Goal: Information Seeking & Learning: Learn about a topic

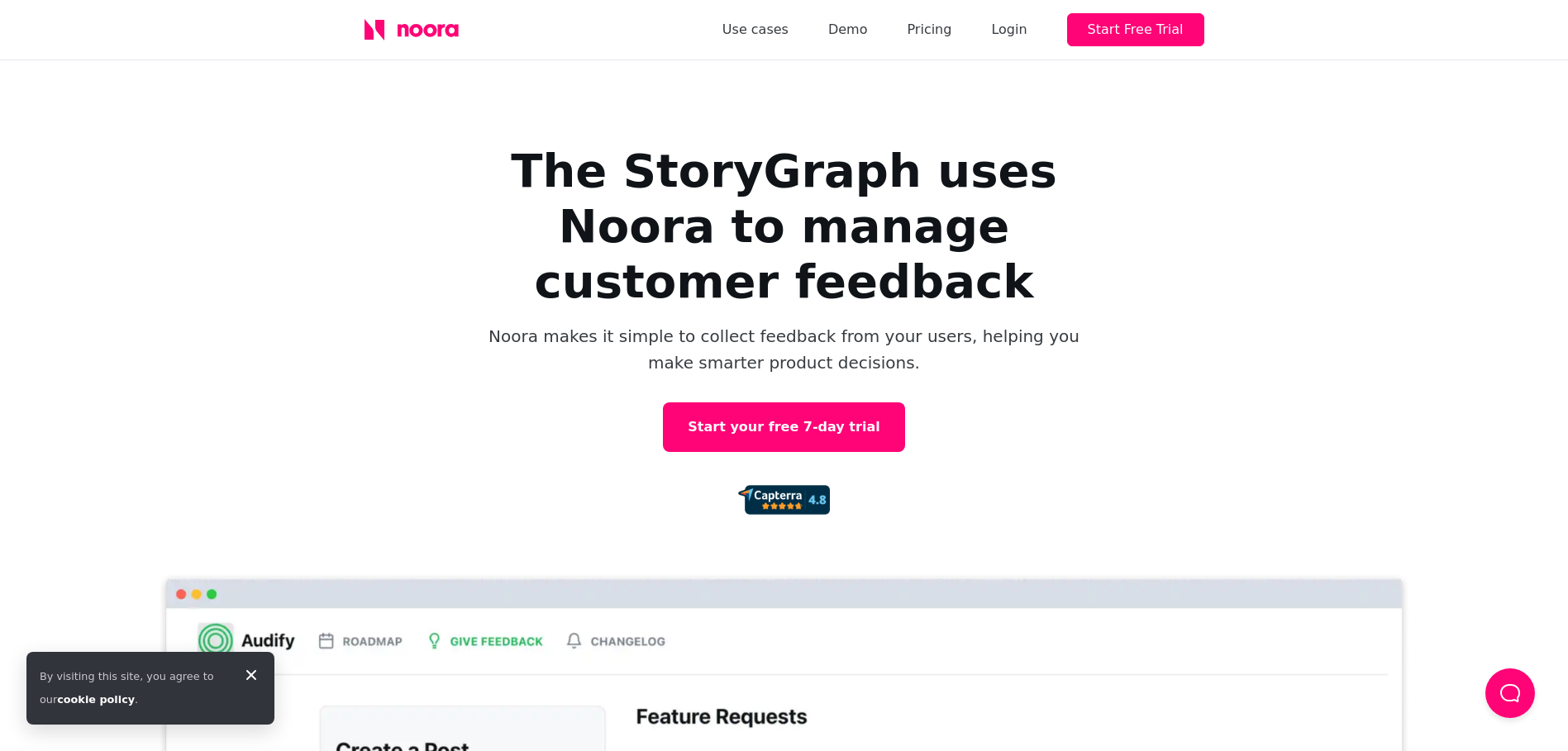
click at [252, 671] on icon at bounding box center [251, 674] width 20 height 20
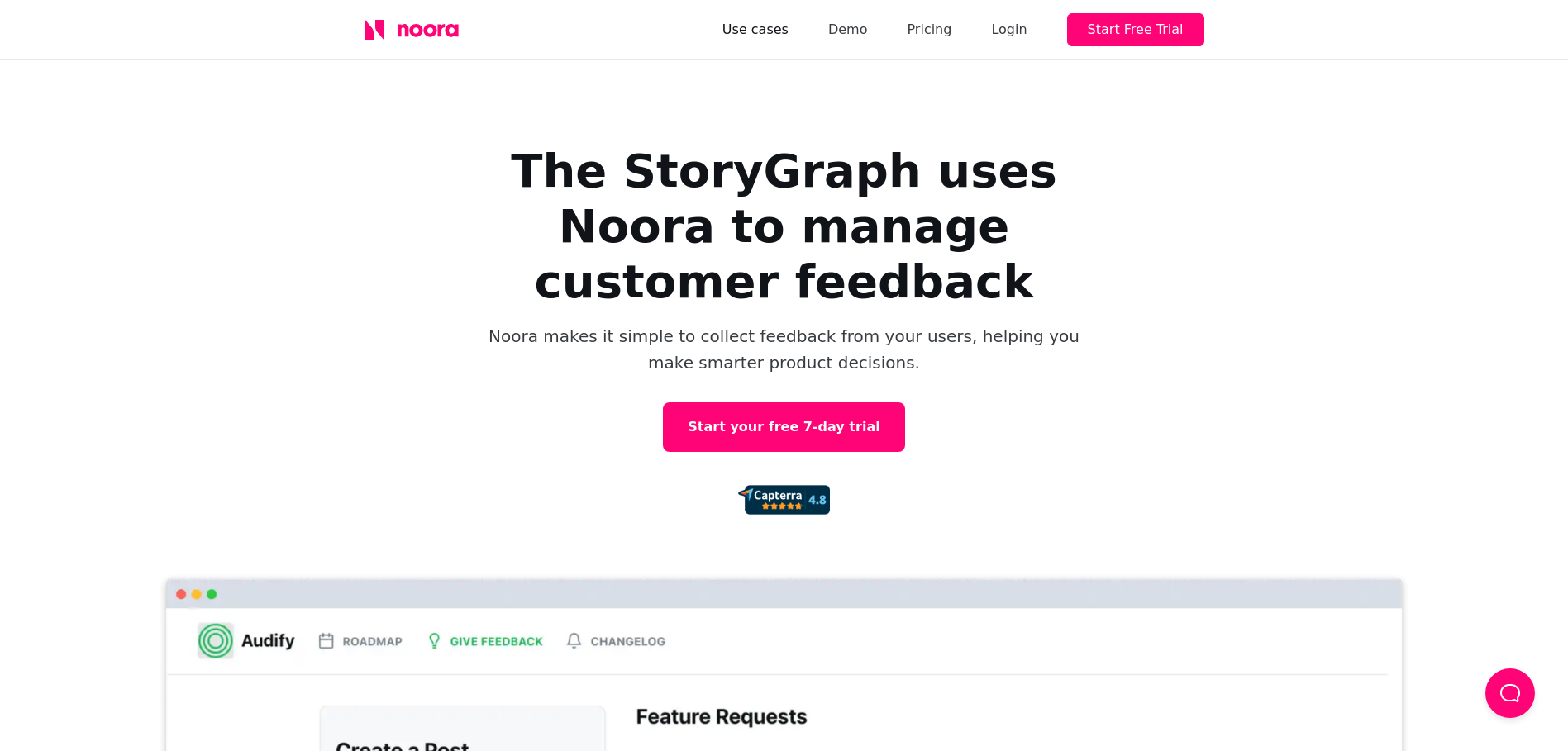
click at [789, 31] on link "Use cases" at bounding box center [756, 30] width 66 height 23
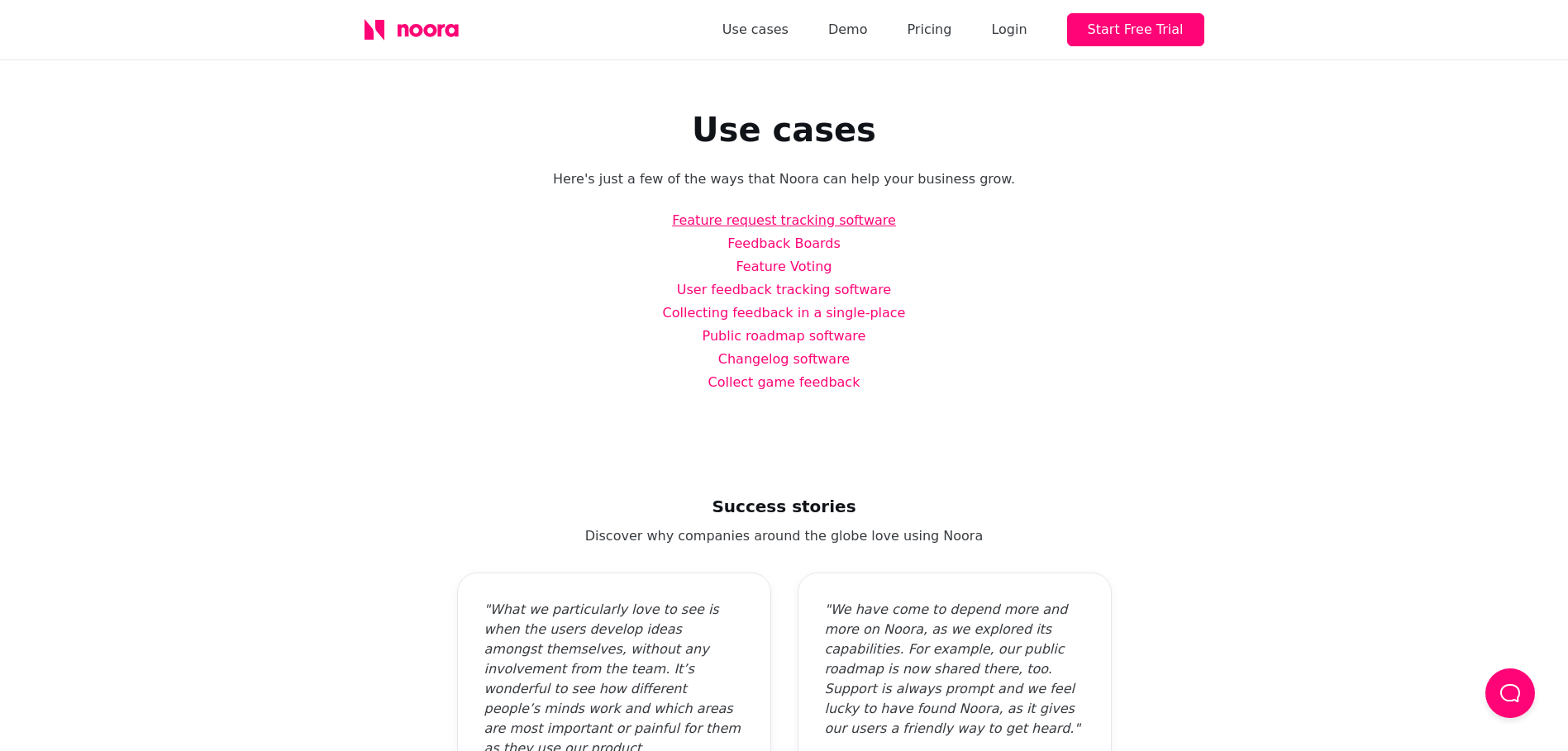
click at [761, 217] on link "Feature request tracking software" at bounding box center [784, 220] width 224 height 16
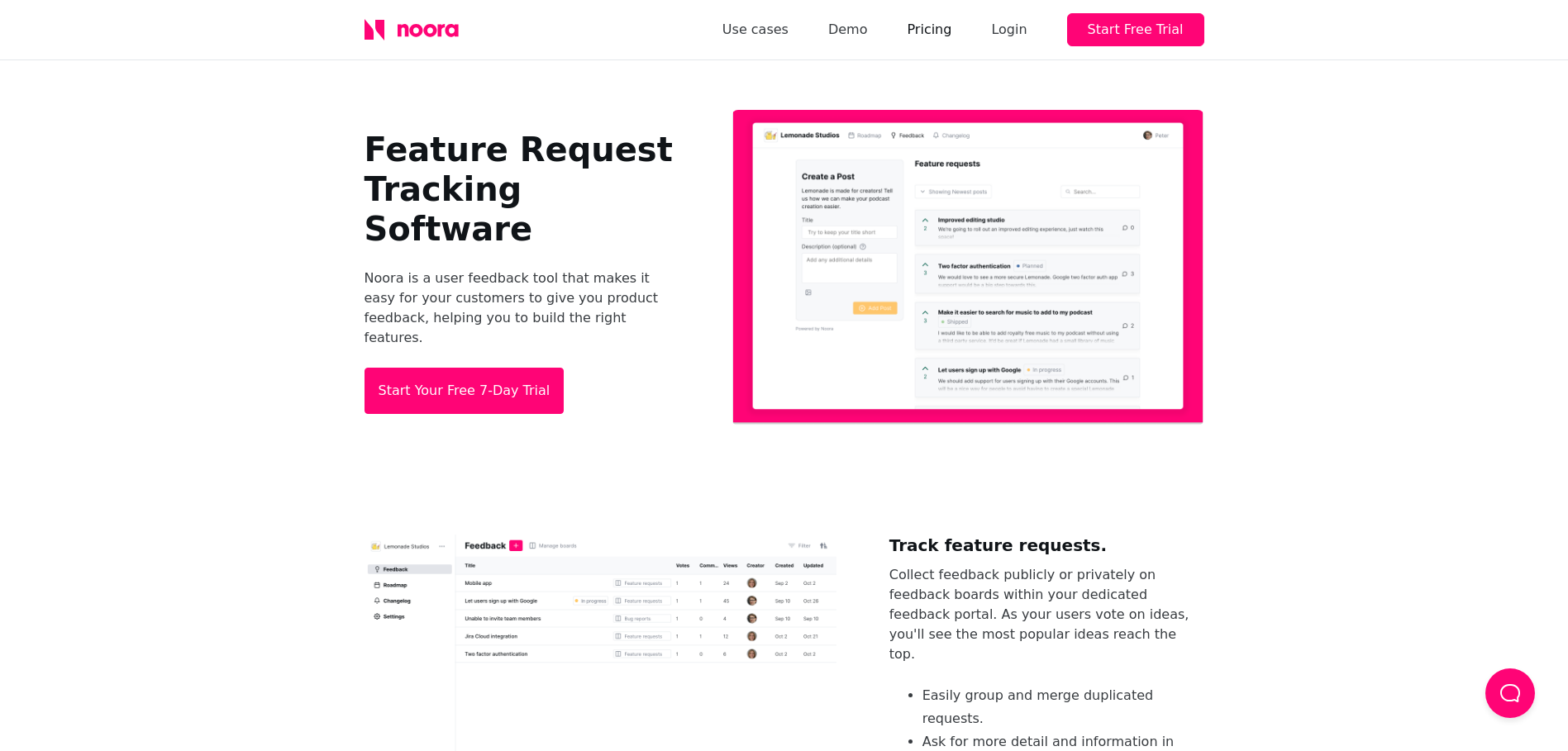
click at [935, 30] on link "Pricing" at bounding box center [928, 30] width 44 height 23
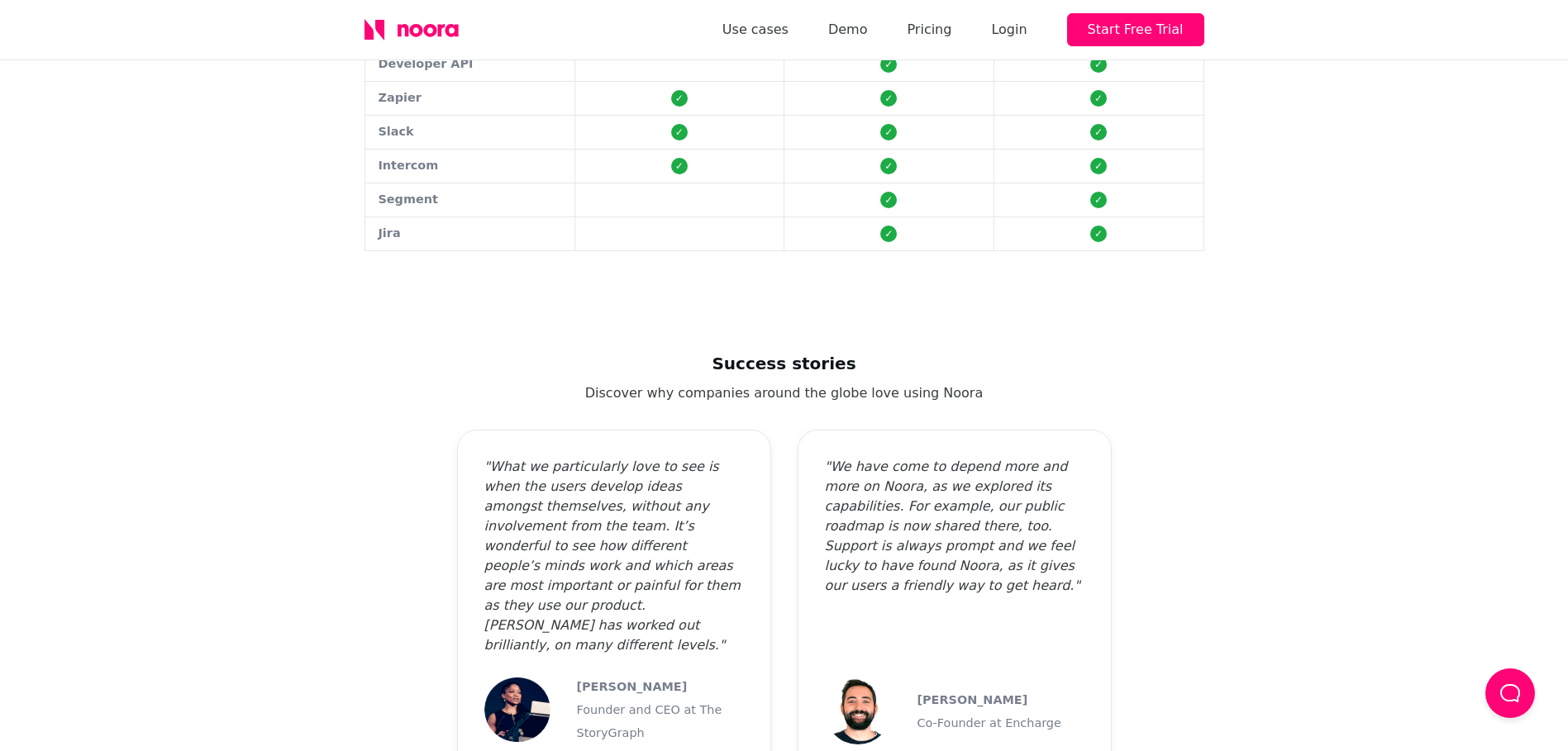
scroll to position [1322, 0]
